Goal: Communication & Community: Ask a question

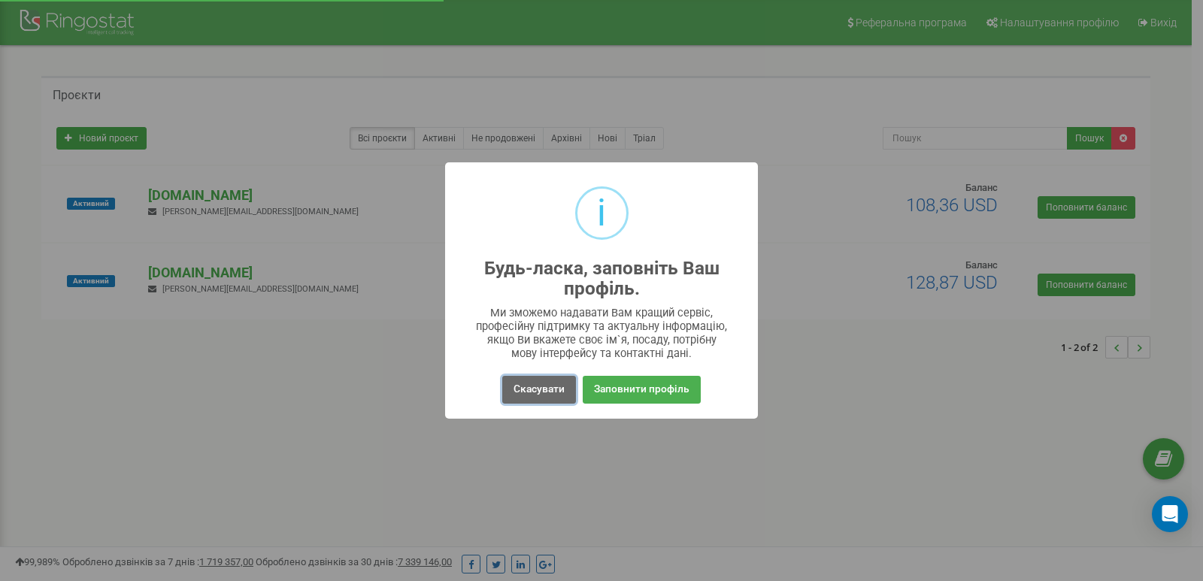
click at [534, 395] on button "Скасувати" at bounding box center [539, 390] width 74 height 28
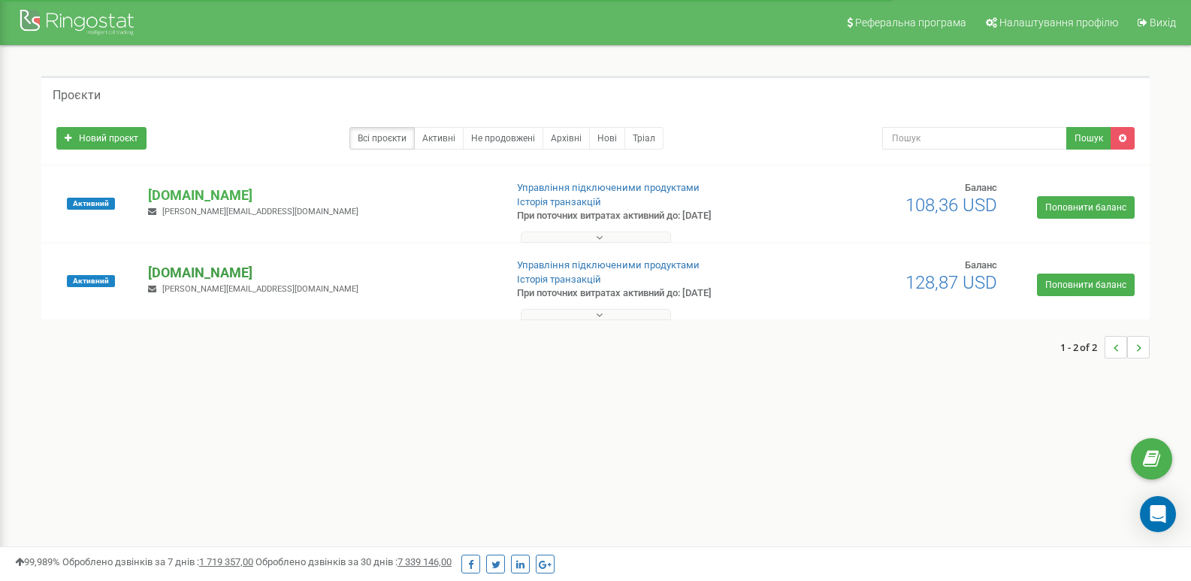
click at [193, 274] on p "[DOMAIN_NAME]" at bounding box center [320, 273] width 344 height 20
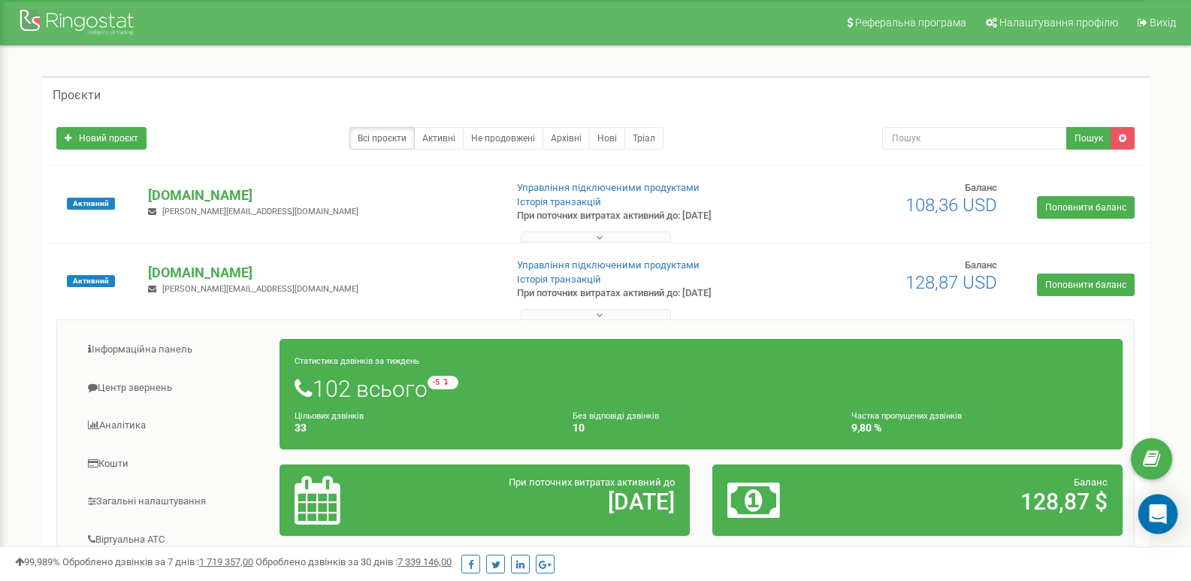
click at [1164, 522] on div "Open Intercom Messenger" at bounding box center [1159, 515] width 40 height 40
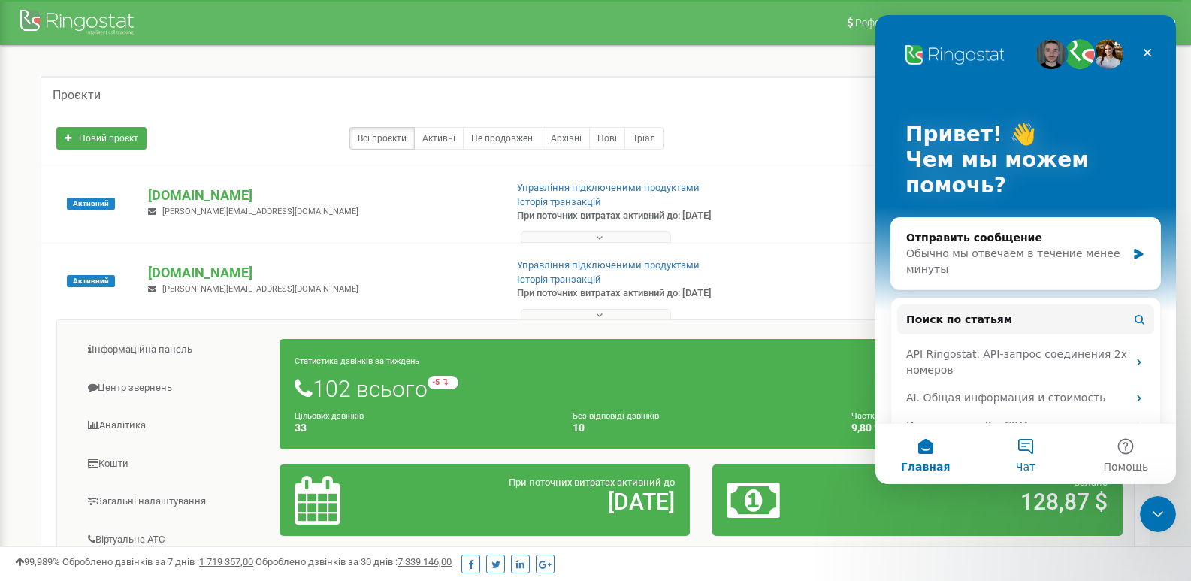
click at [1016, 446] on button "Чат" at bounding box center [1026, 454] width 100 height 60
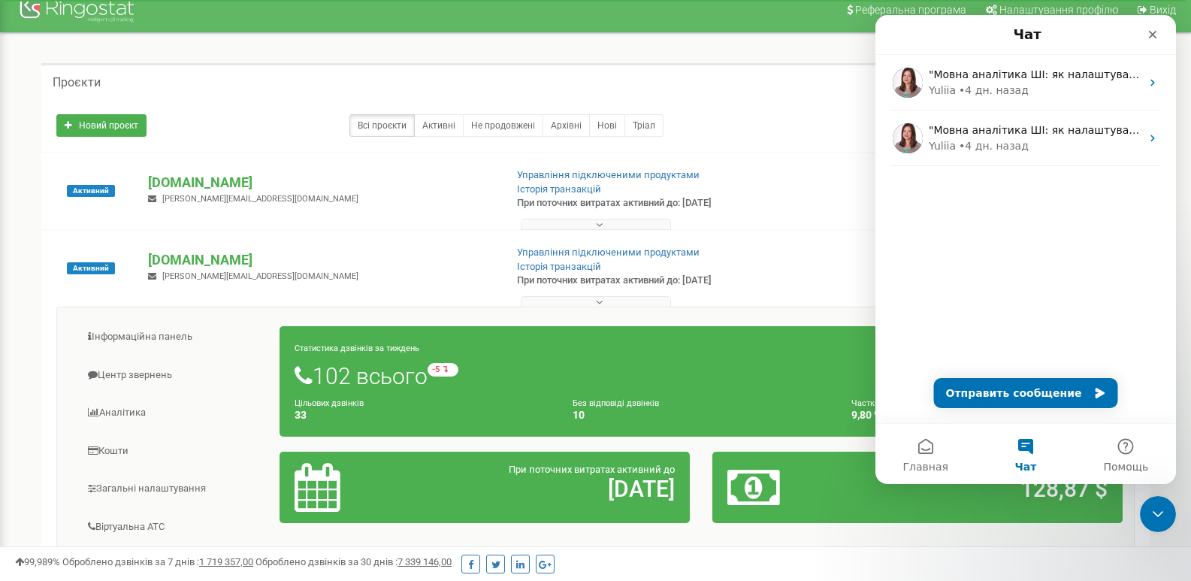
scroll to position [14, 0]
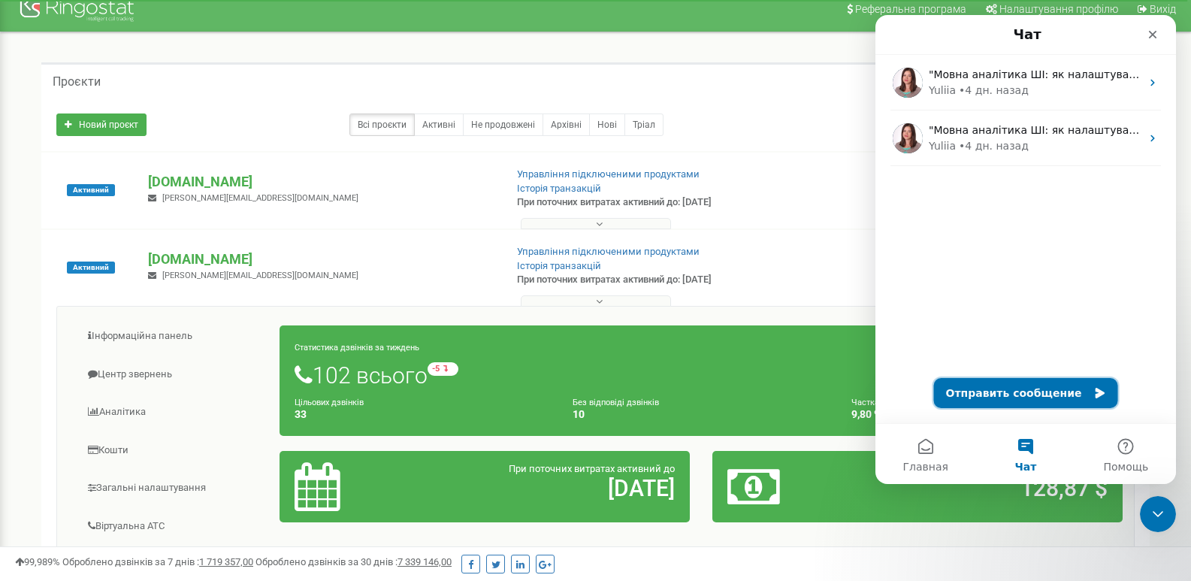
click at [991, 396] on button "Отправить сообщение" at bounding box center [1026, 393] width 184 height 30
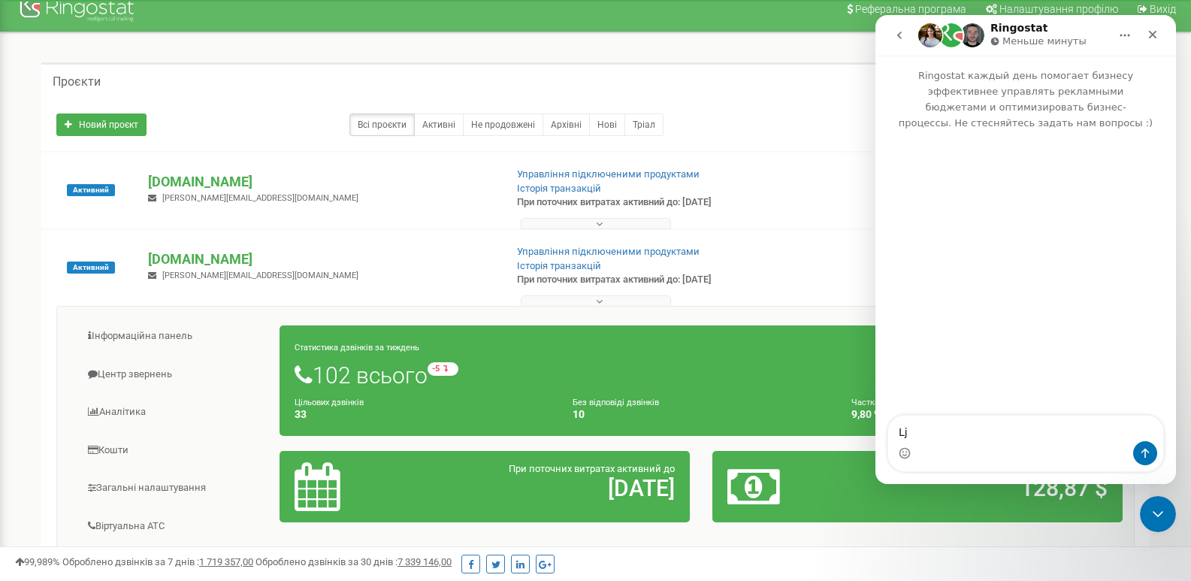
type textarea "L"
type textarea "Добрий день. Прошу заблокувати 2 номери, так як це боти"
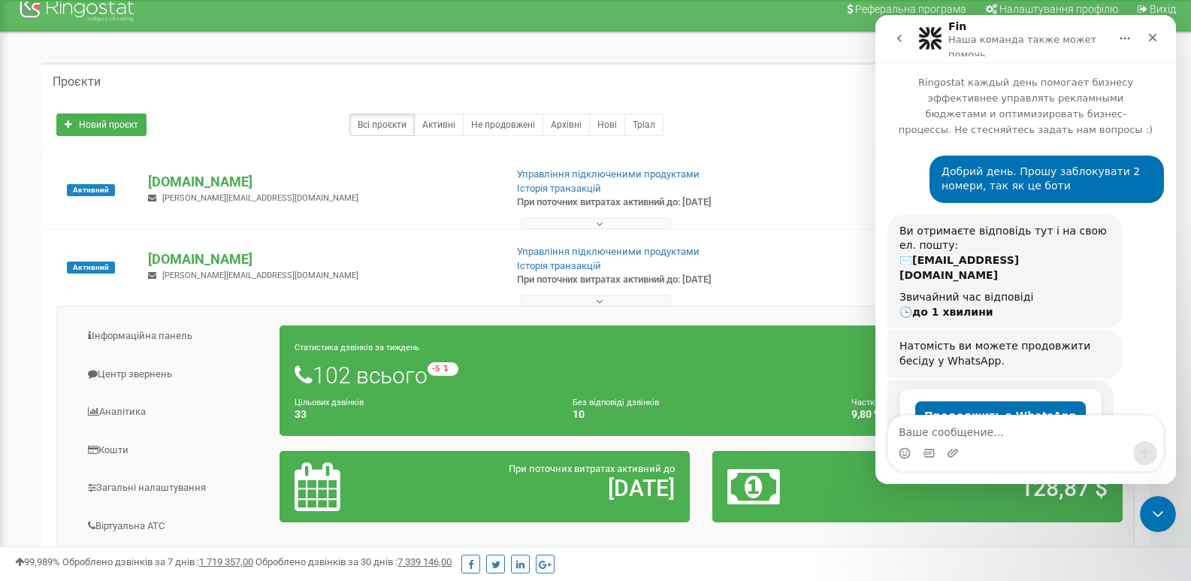
scroll to position [37, 0]
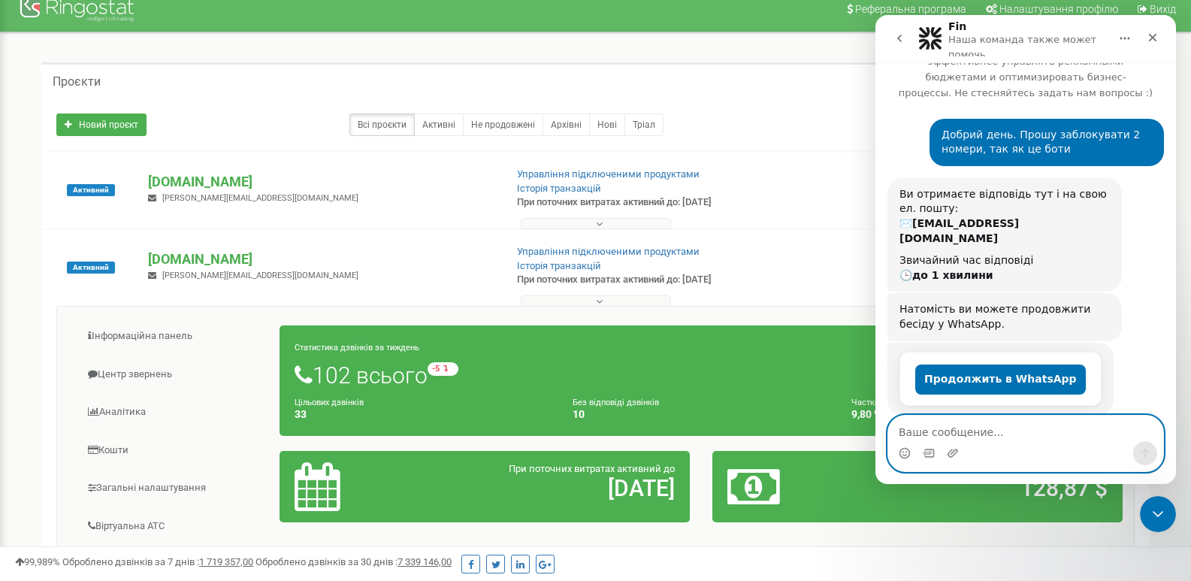
click at [949, 432] on textarea "Ваше сообщение..." at bounding box center [1025, 429] width 275 height 26
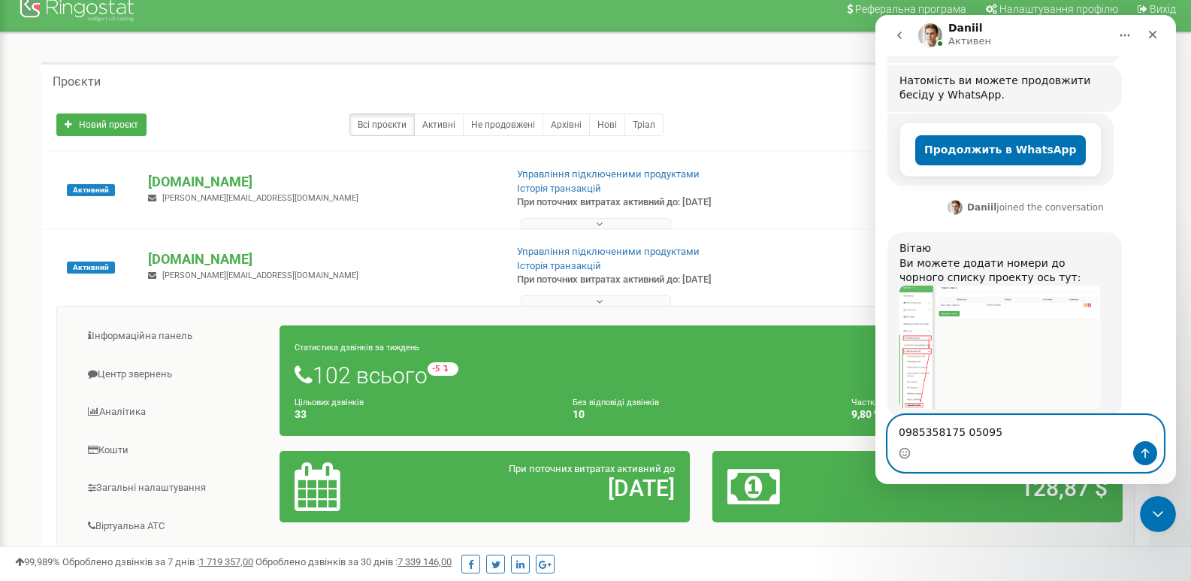
scroll to position [262, 0]
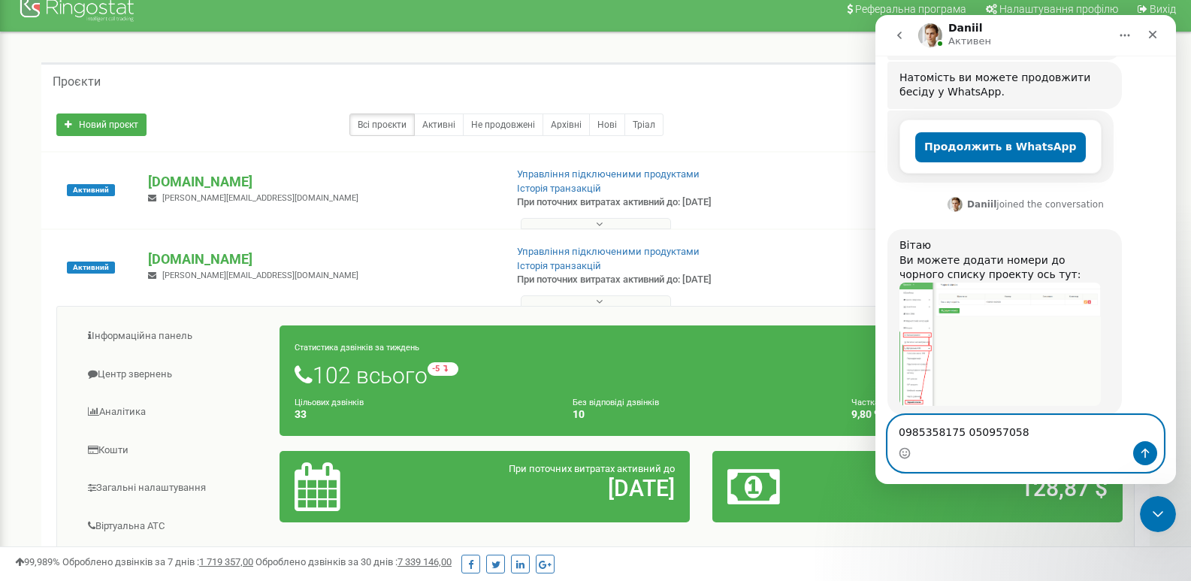
type textarea "0985358175 0509570585"
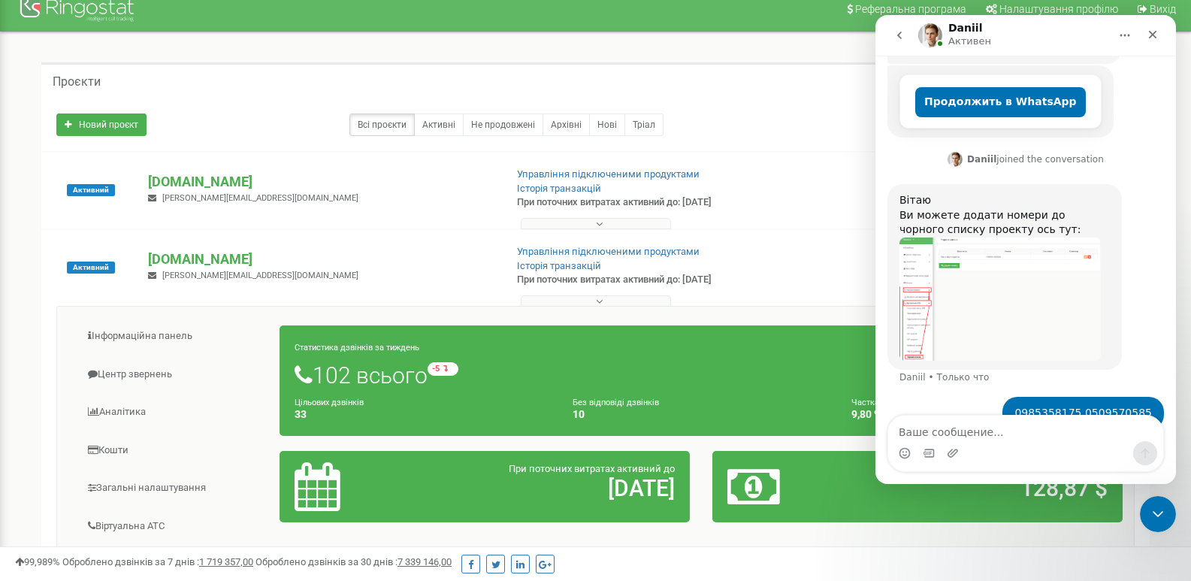
click at [910, 265] on img "Daniil говорит…" at bounding box center [1000, 299] width 201 height 123
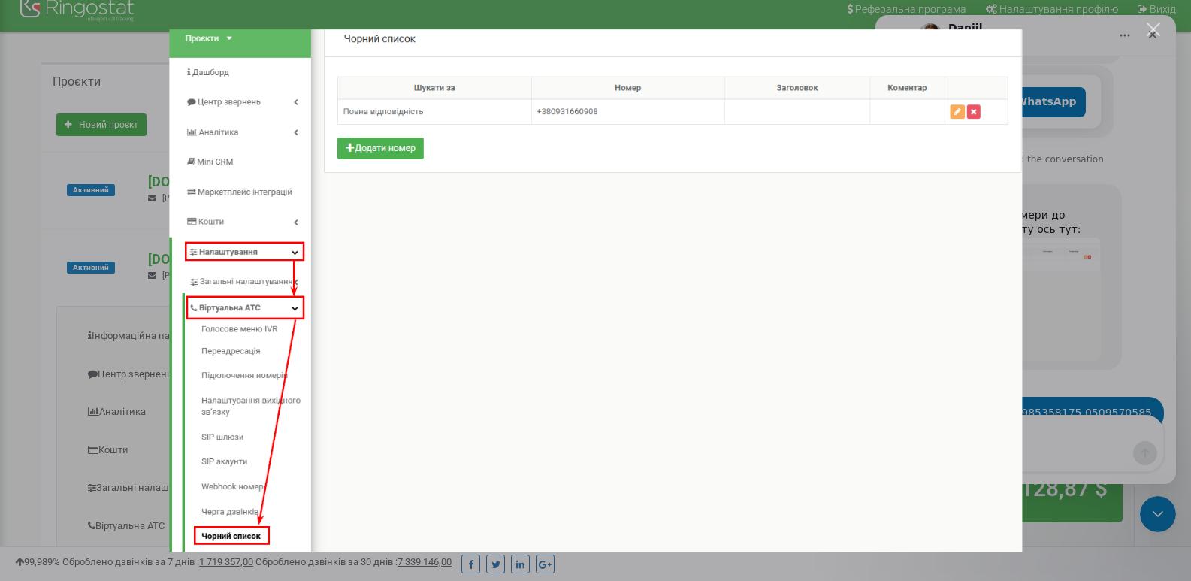
scroll to position [0, 0]
click at [1157, 30] on div "Закрыть" at bounding box center [1154, 30] width 14 height 14
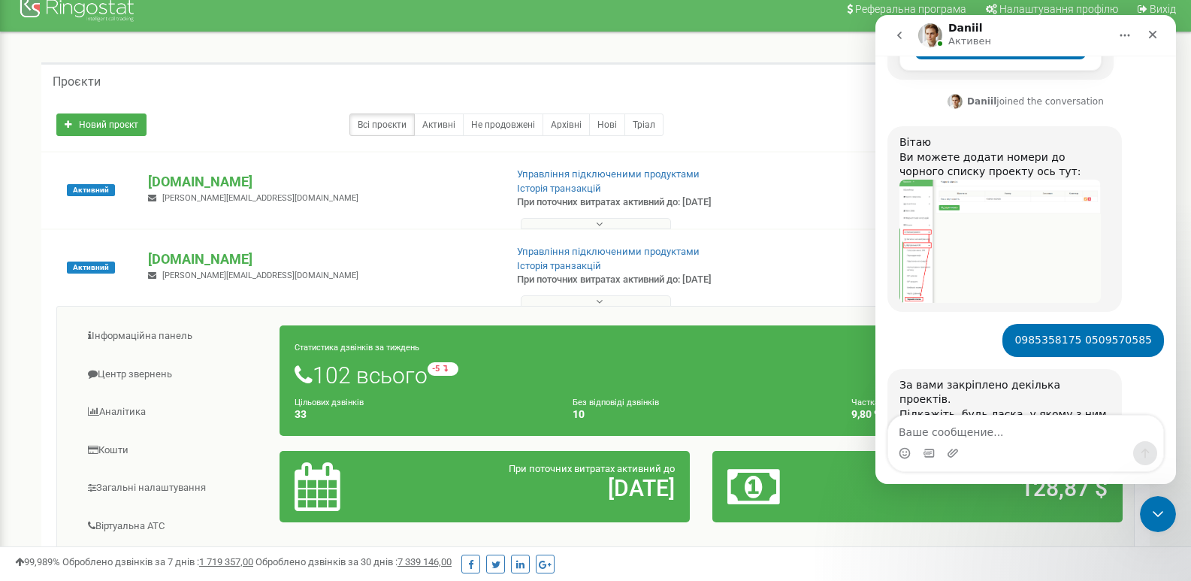
scroll to position [382, 0]
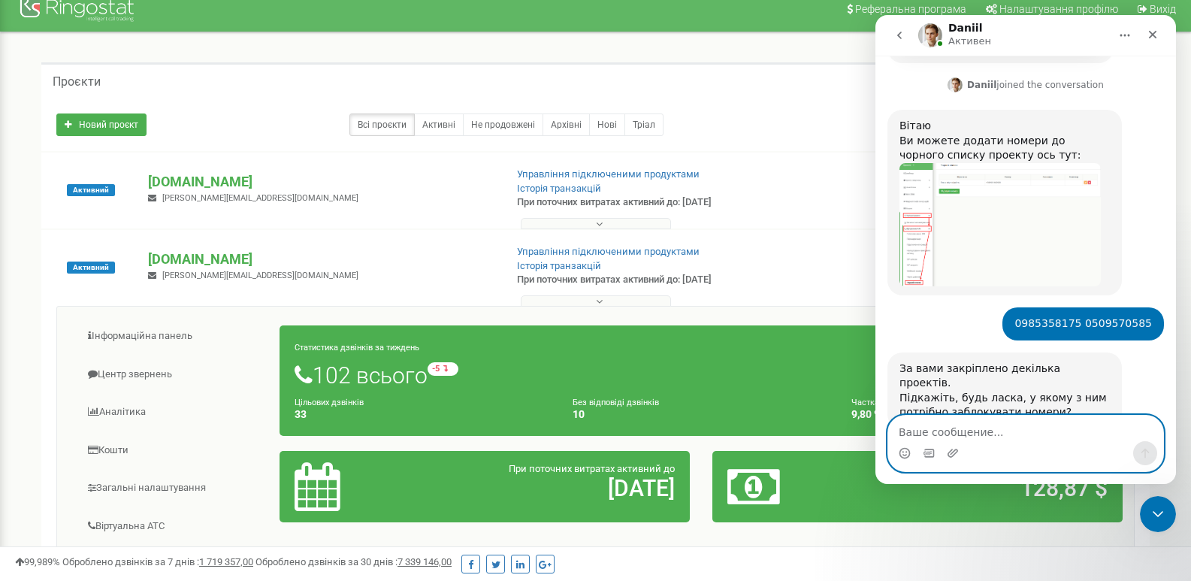
click at [970, 431] on textarea "Ваше сообщение..." at bounding box center [1025, 429] width 275 height 26
type textarea "Оксфорд"
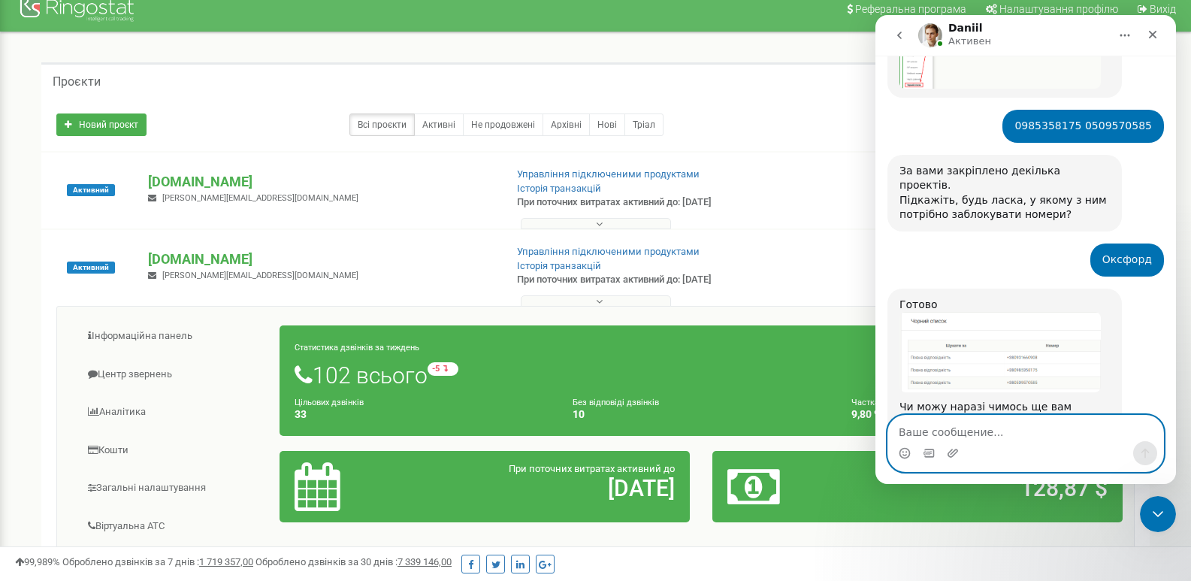
scroll to position [589, 0]
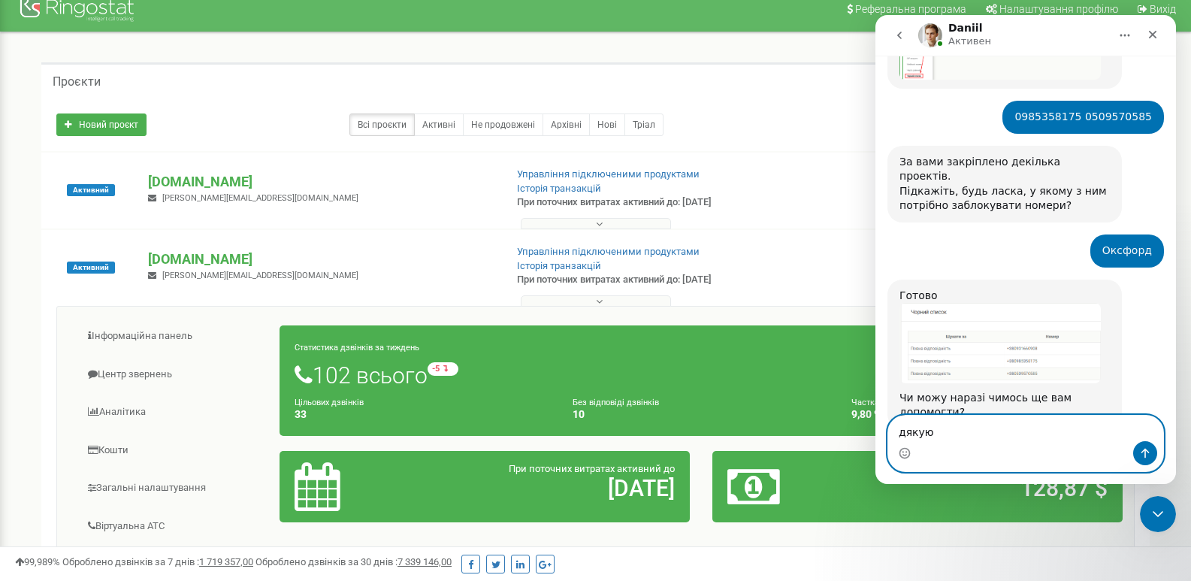
type textarea "дякую."
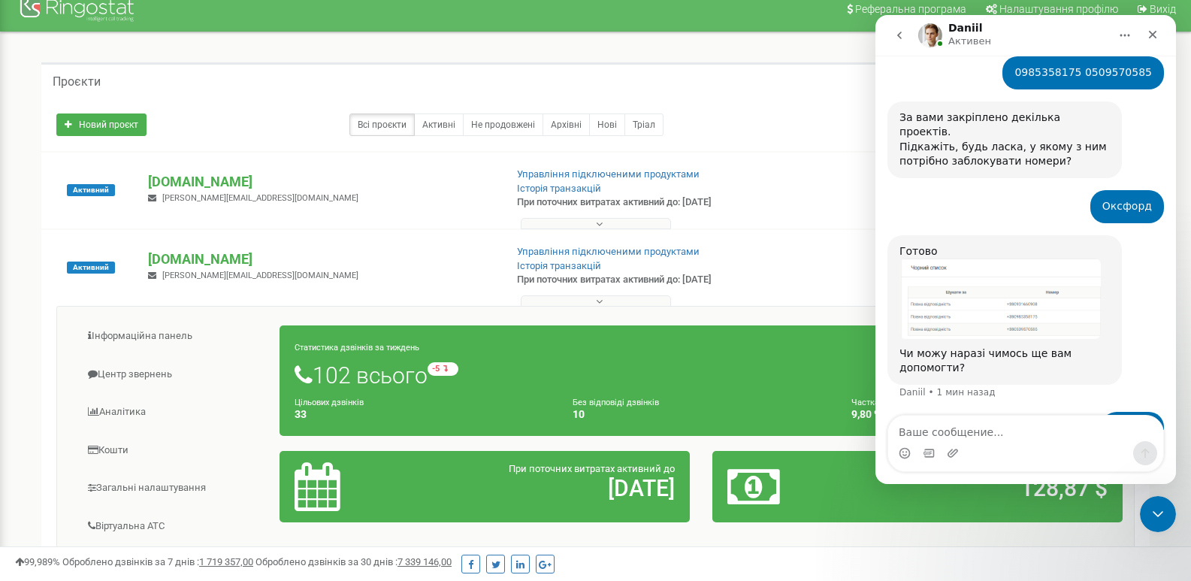
click at [955, 265] on img "Daniil говорит…" at bounding box center [1000, 299] width 201 height 80
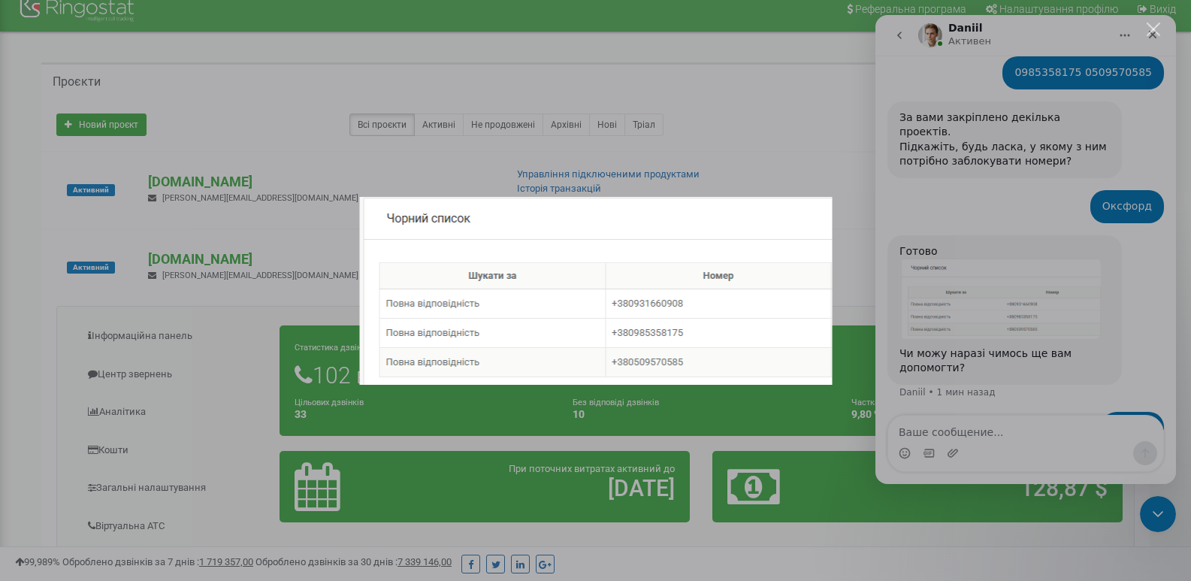
scroll to position [0, 0]
click at [733, 153] on div "Мессенджер Intercom" at bounding box center [595, 290] width 1191 height 581
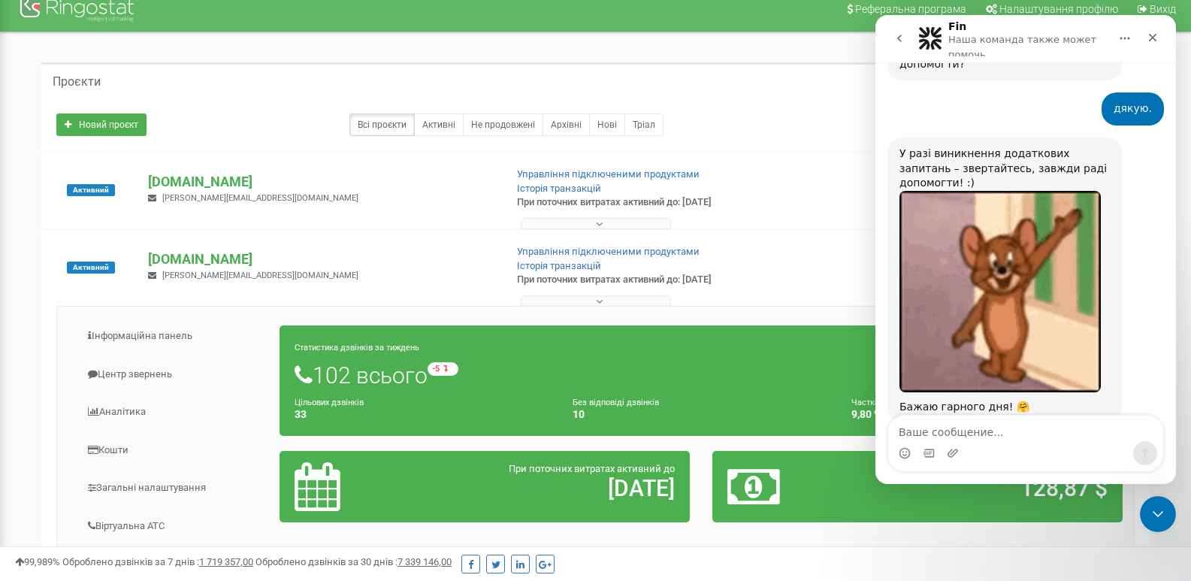
scroll to position [1058, 0]
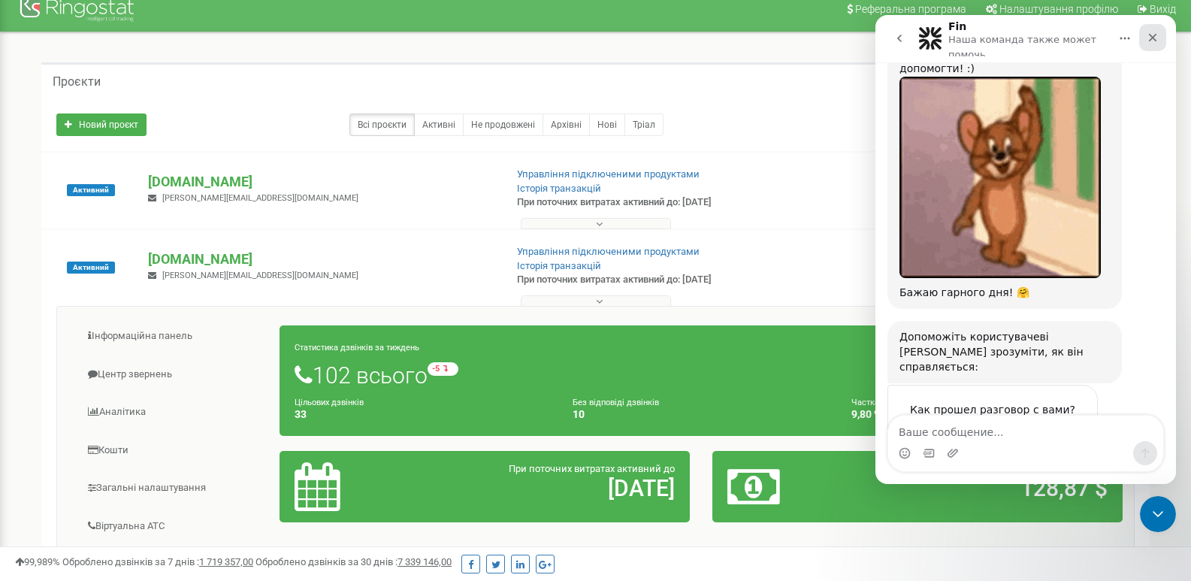
click at [1164, 38] on div "Закрыть" at bounding box center [1153, 37] width 27 height 27
